Goal: Information Seeking & Learning: Check status

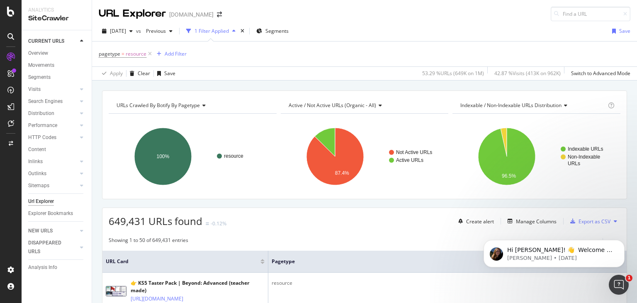
scroll to position [1575, 0]
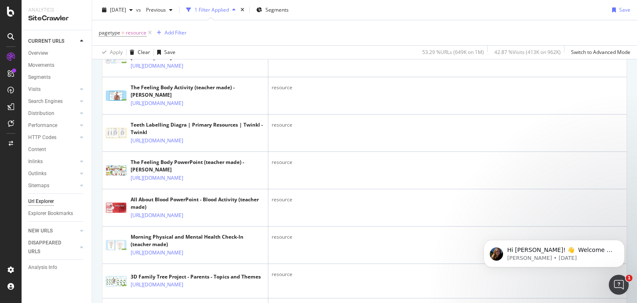
scroll to position [1824, 0]
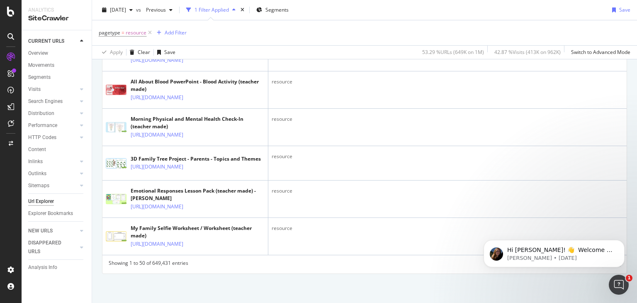
scroll to position [2197, 0]
click at [191, 25] on icon at bounding box center [189, 22] width 5 height 5
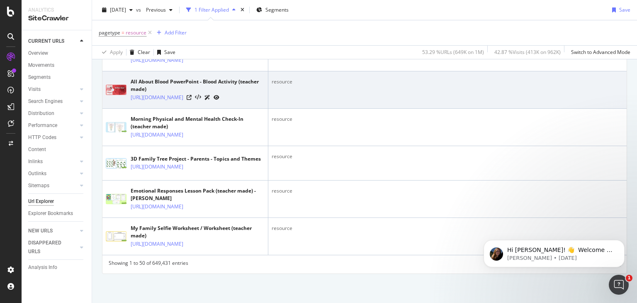
scroll to position [2446, 0]
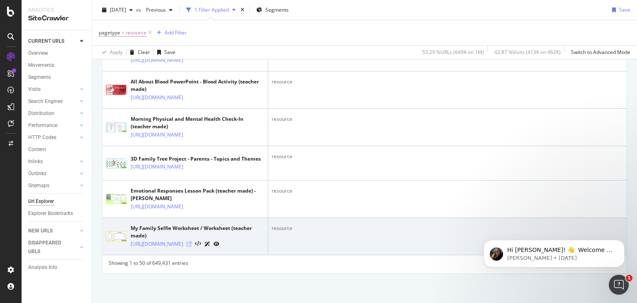
click at [191, 243] on icon at bounding box center [189, 243] width 5 height 5
